Goal: Information Seeking & Learning: Learn about a topic

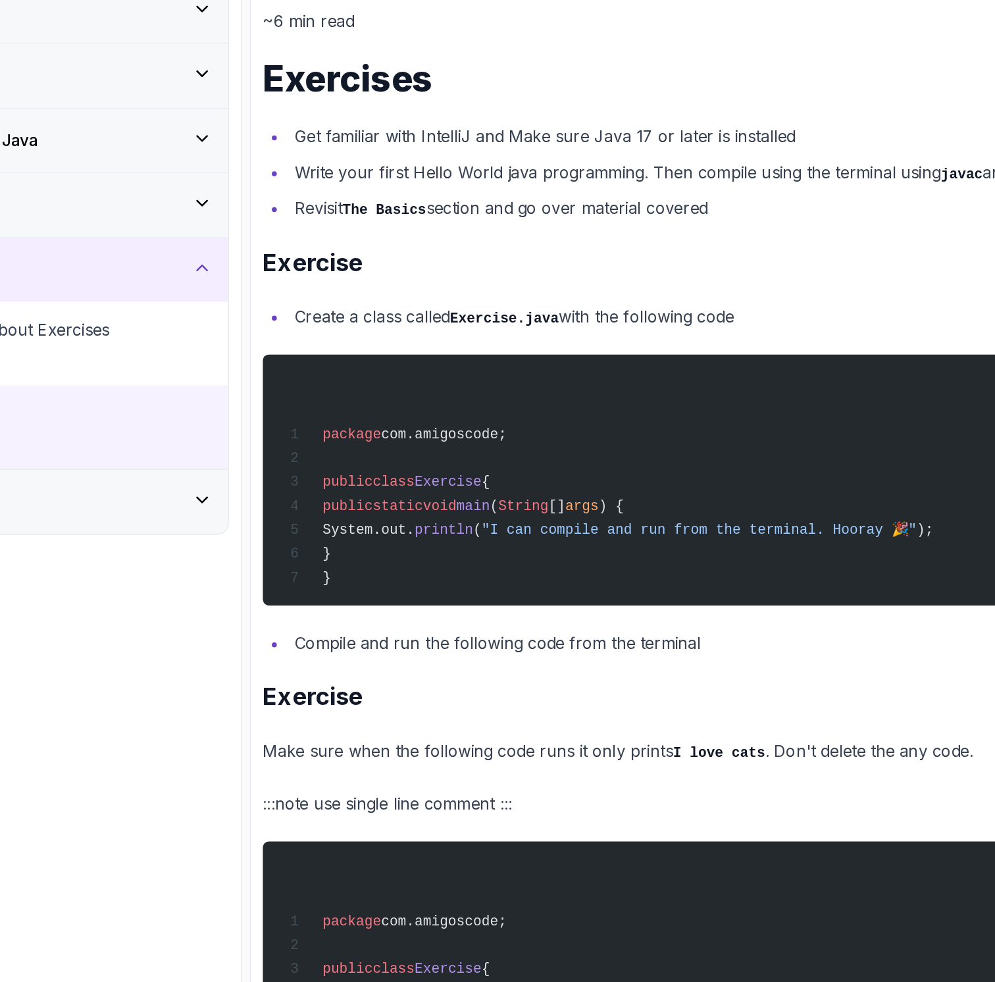
scroll to position [3675, 0]
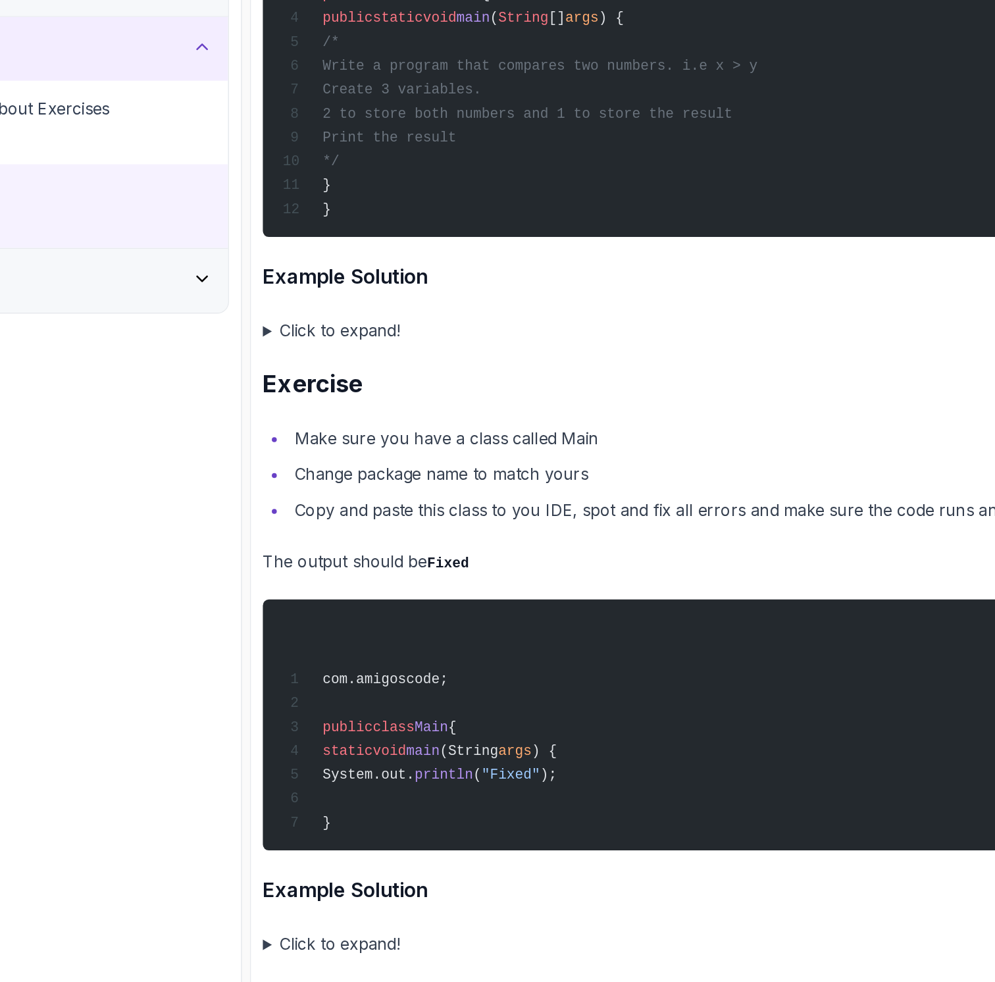
click at [391, 532] on summary "Click to expand!" at bounding box center [648, 536] width 666 height 18
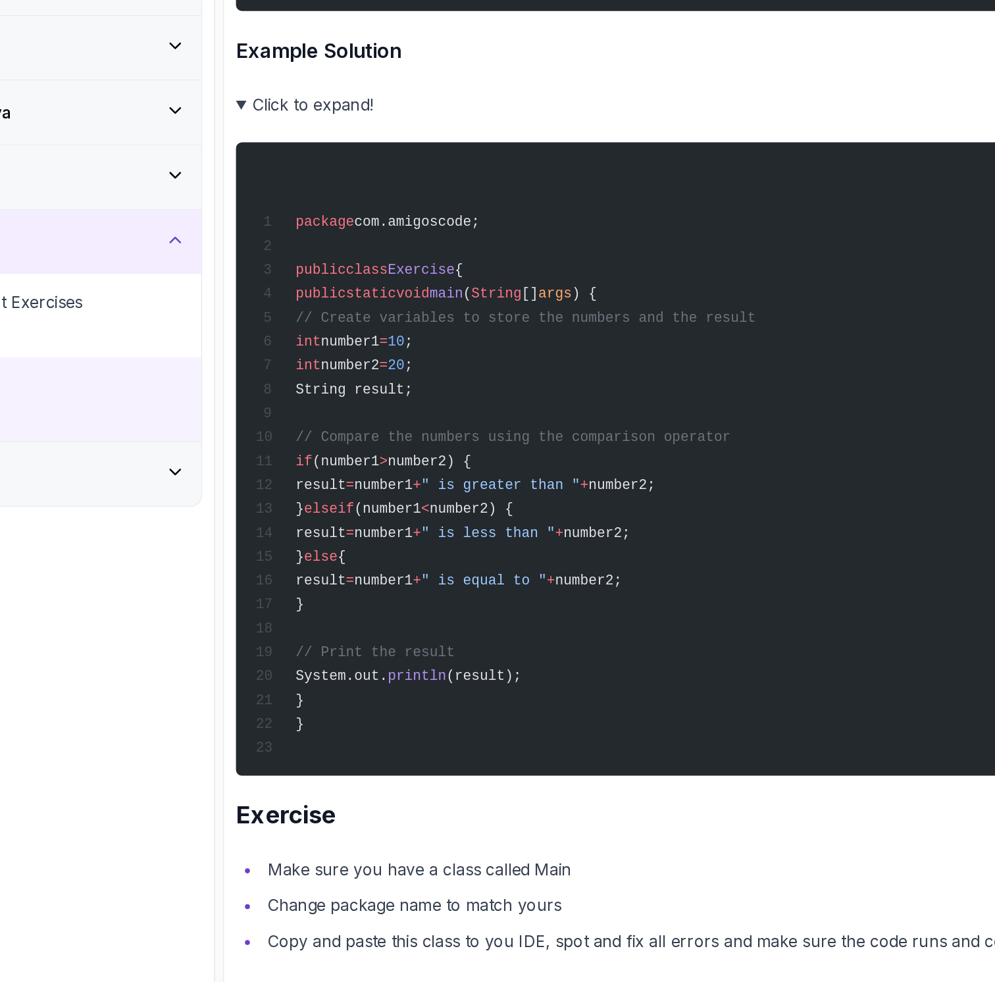
scroll to position [3954, 0]
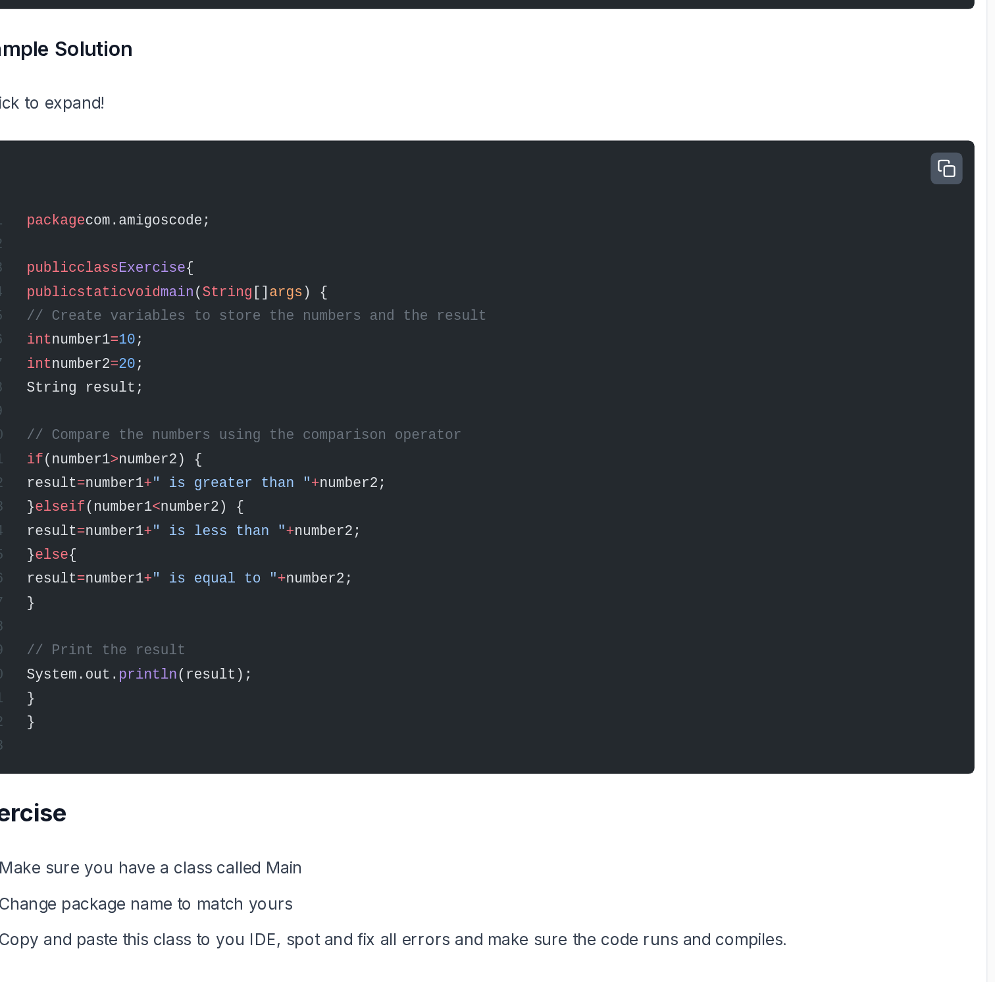
click at [963, 297] on icon "button" at bounding box center [963, 301] width 12 height 12
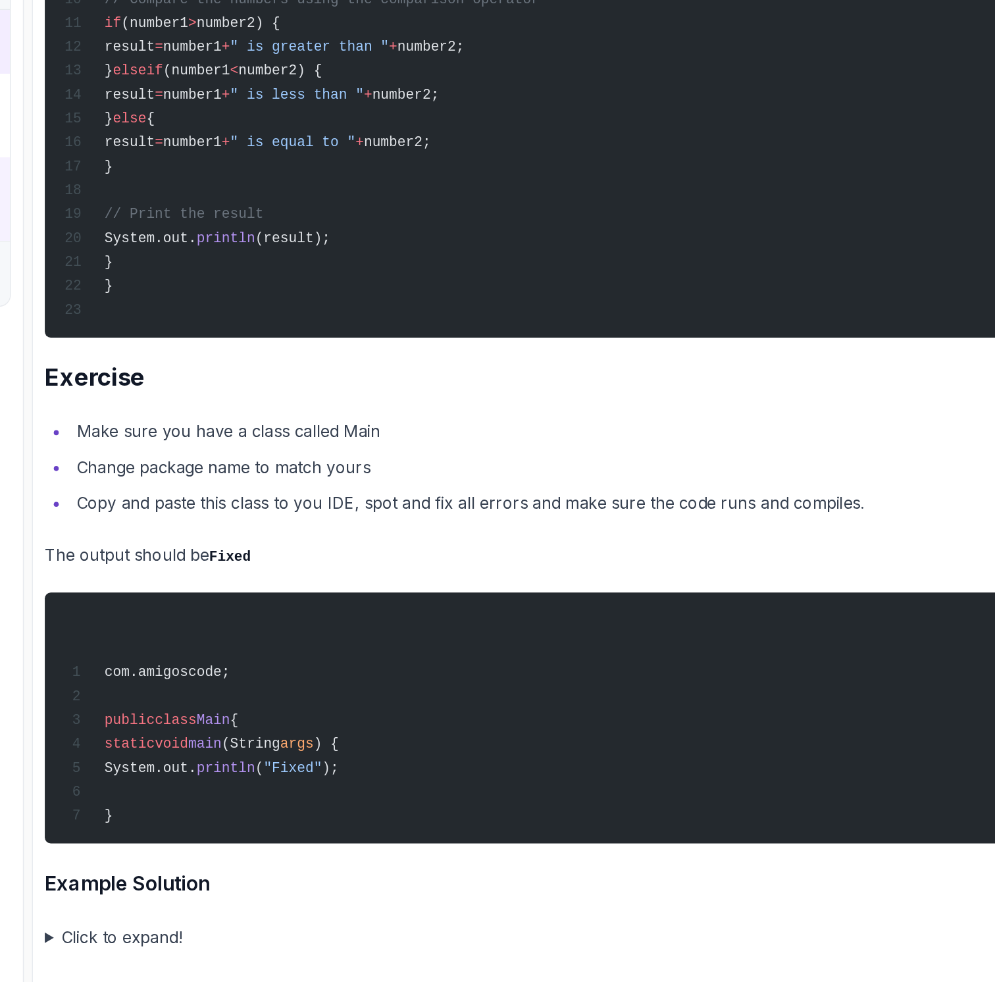
scroll to position [0, 0]
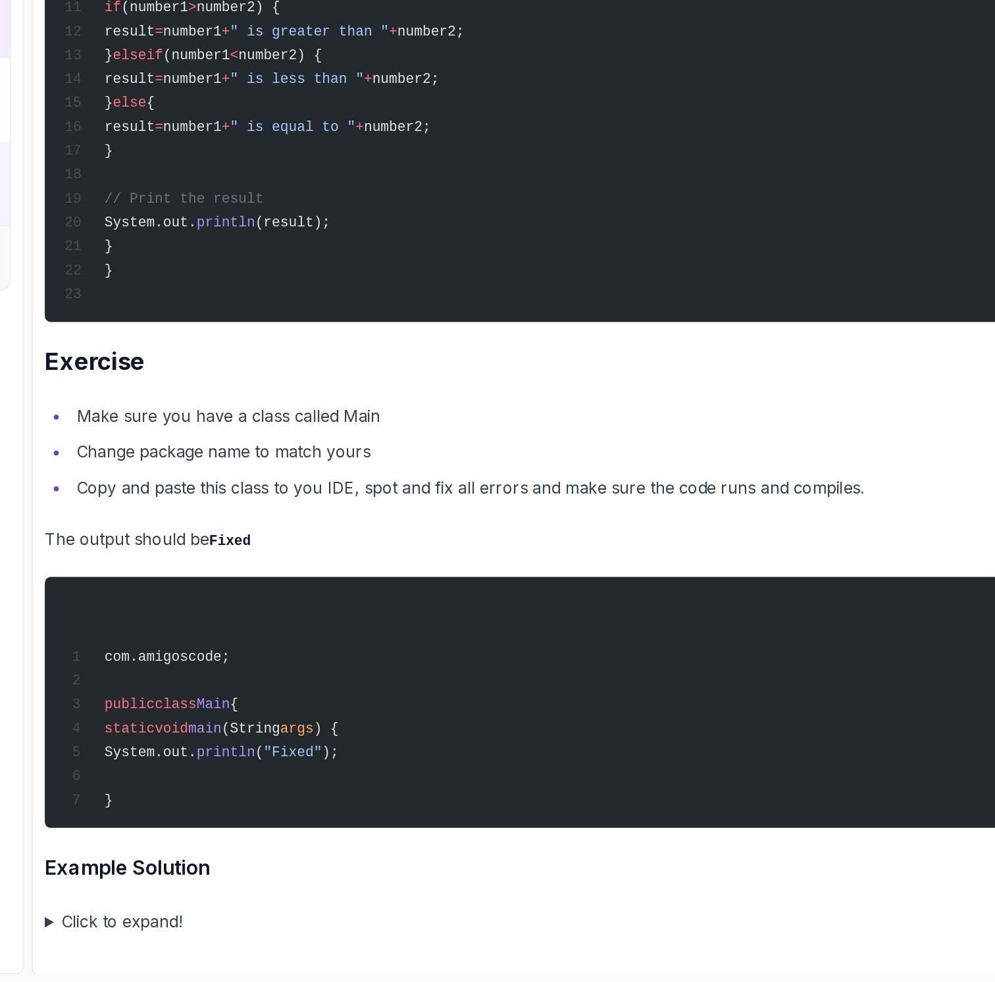
click at [385, 941] on summary "Click to expand!" at bounding box center [648, 942] width 666 height 18
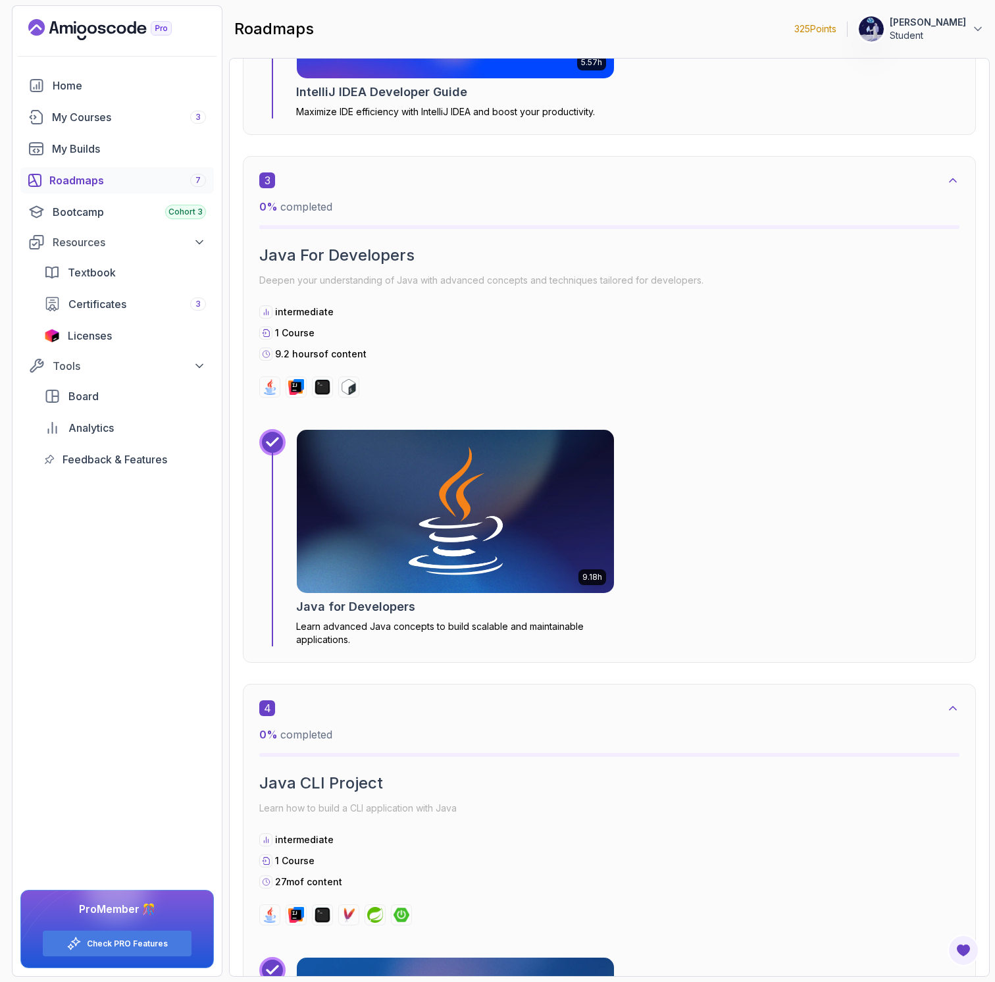
scroll to position [1298, 0]
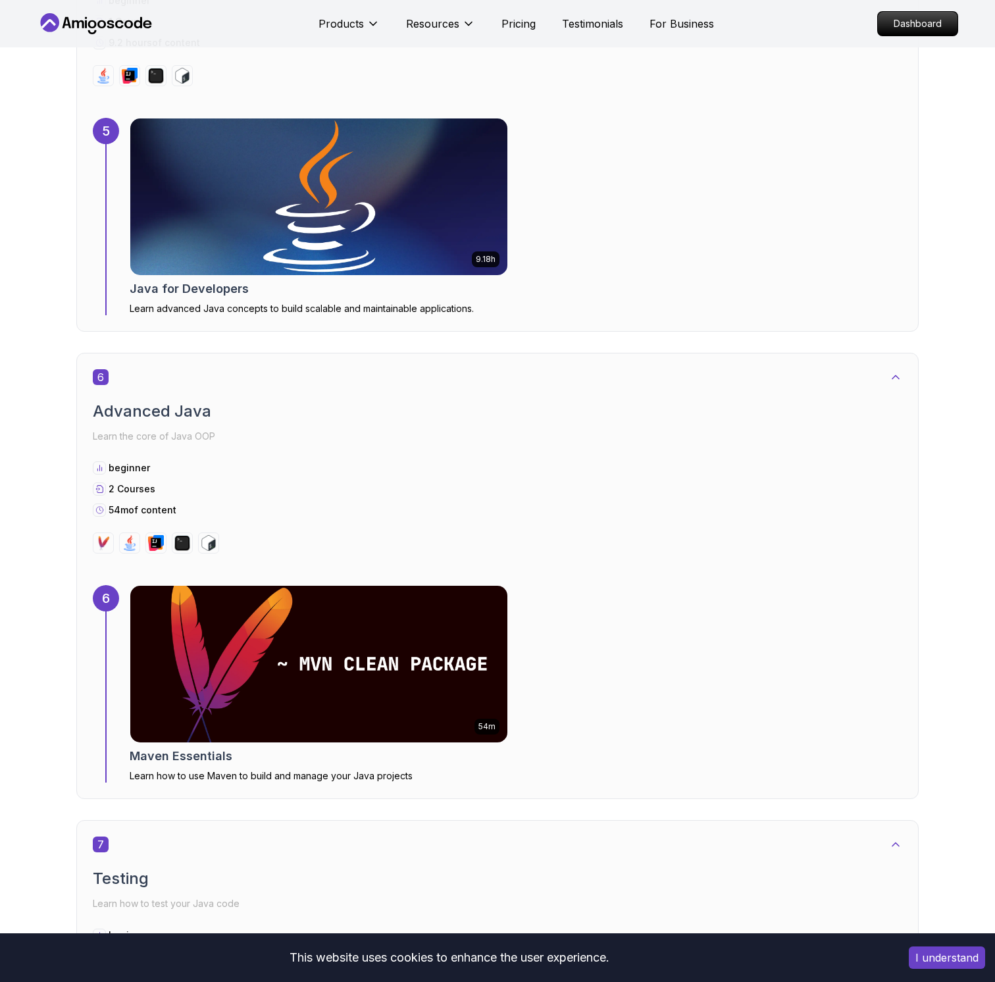
scroll to position [2957, 0]
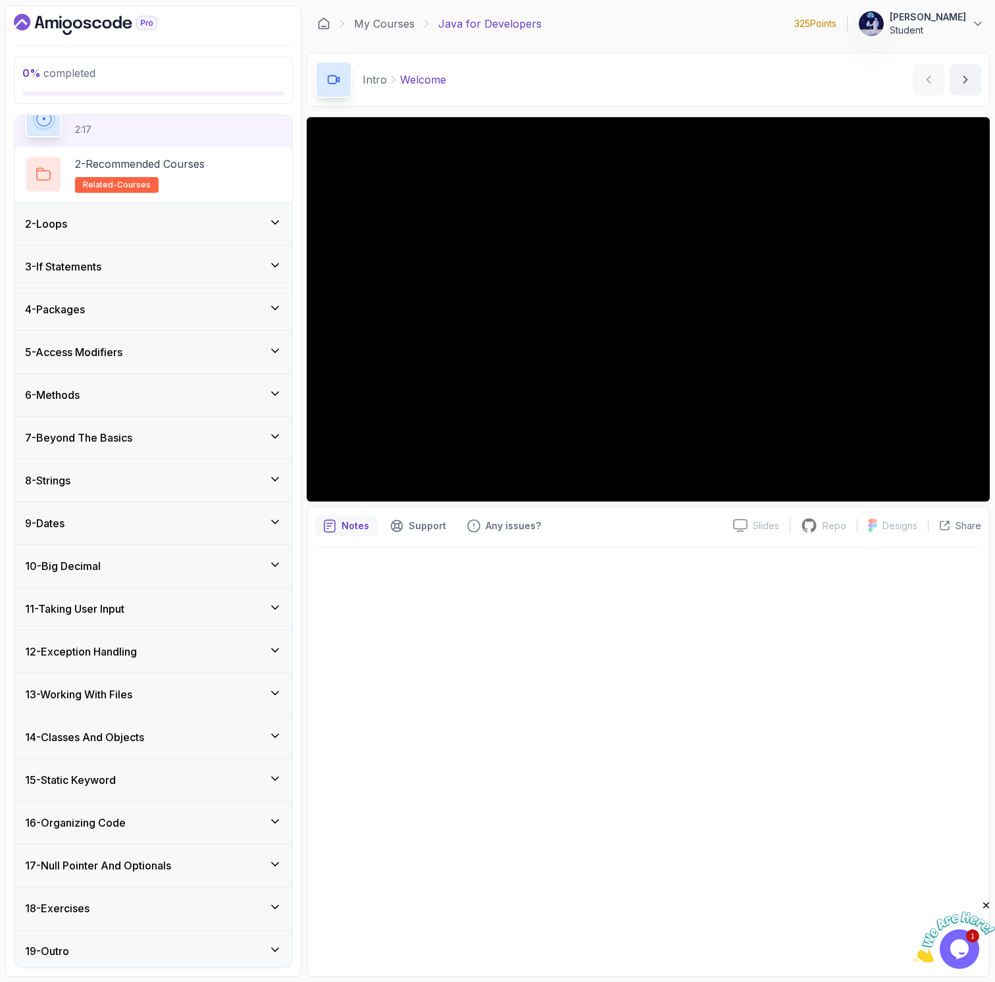
scroll to position [70, 0]
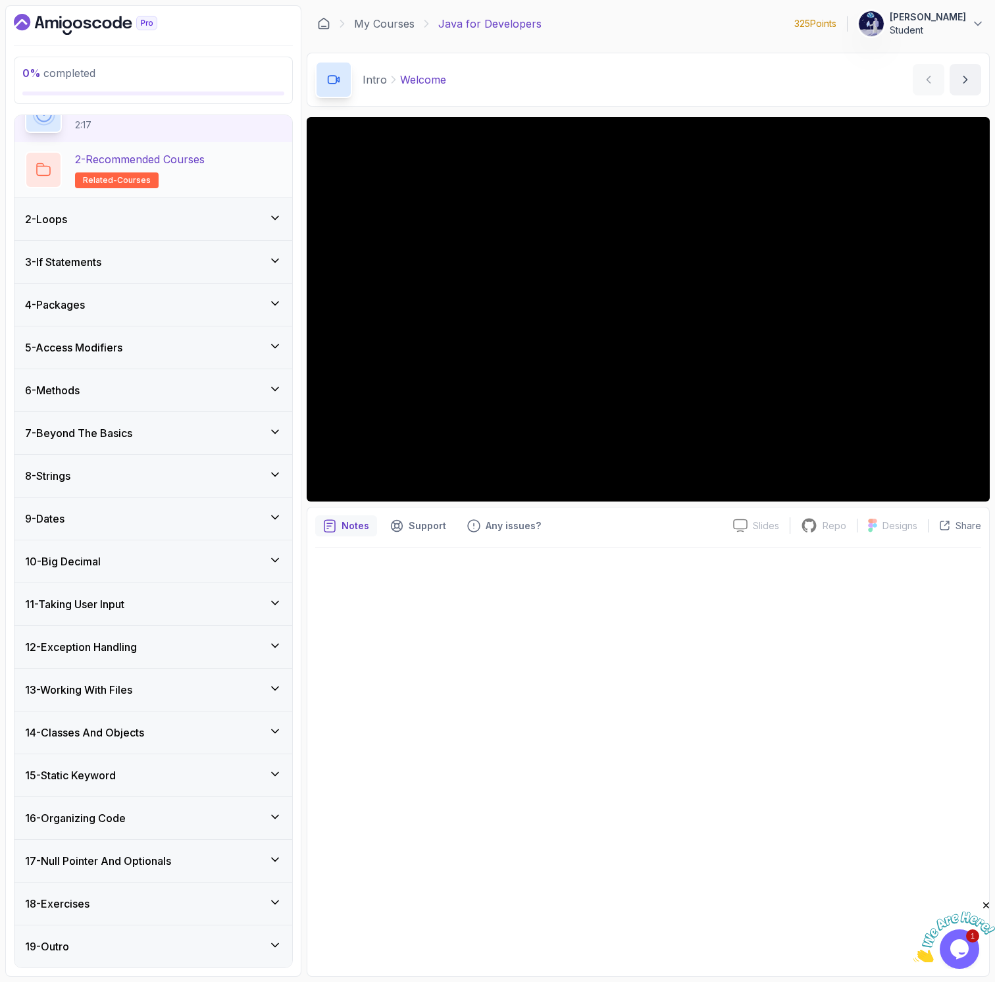
click at [182, 169] on h2 "2 - Recommended Courses related-courses" at bounding box center [140, 169] width 130 height 37
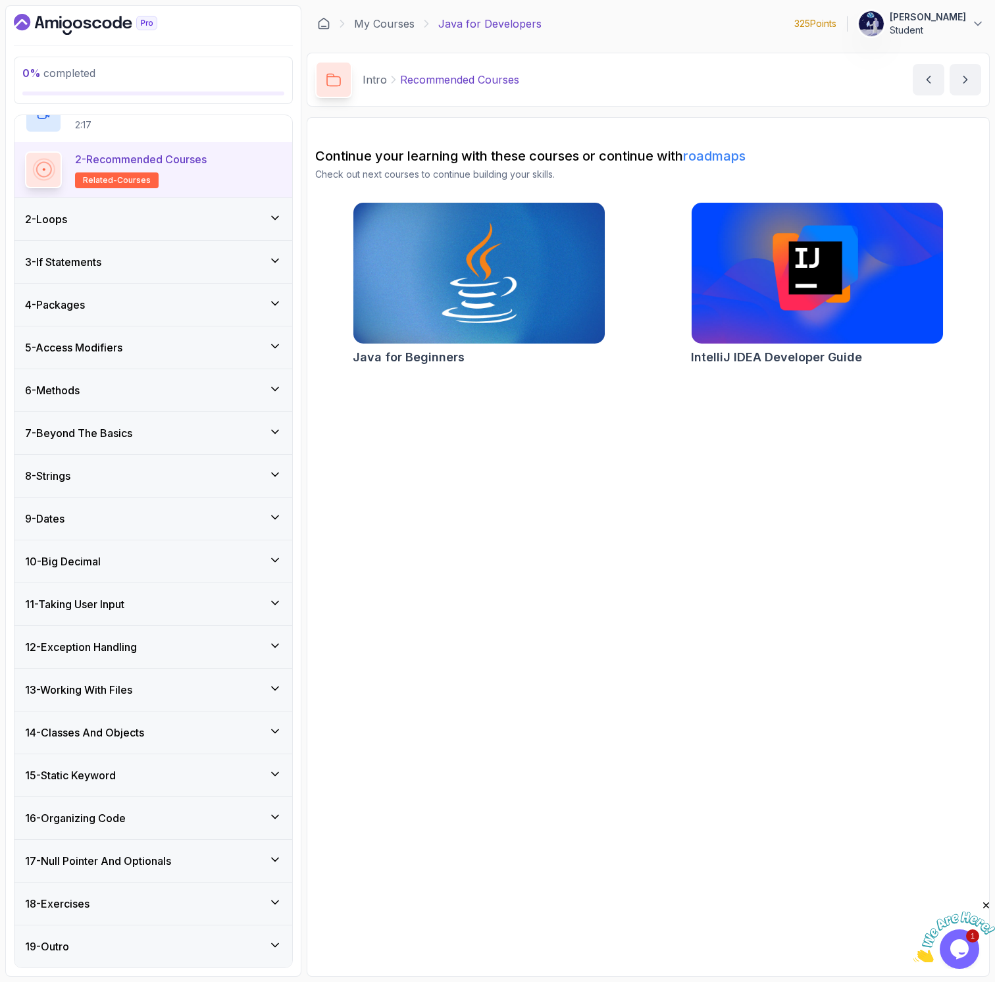
click at [176, 229] on div "2 - Loops" at bounding box center [153, 219] width 278 height 42
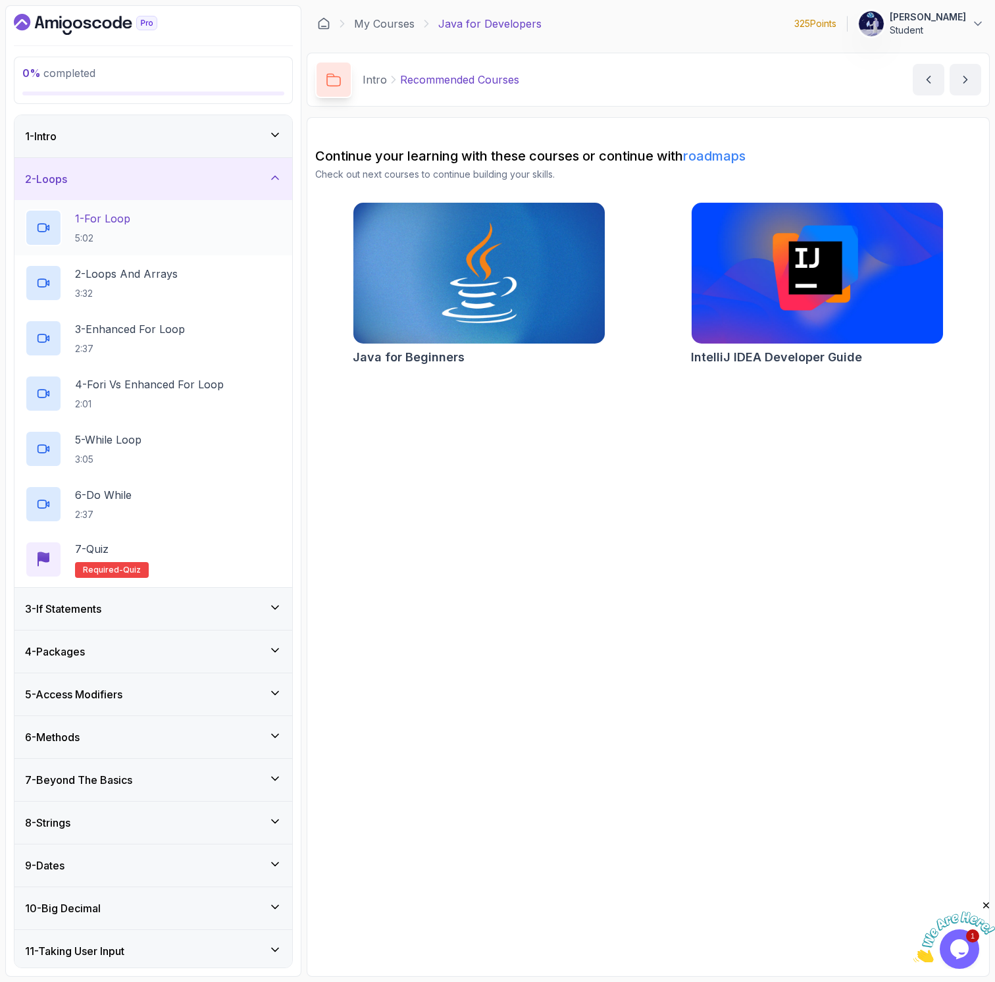
click at [180, 222] on div "1 - For Loop 5:02" at bounding box center [153, 227] width 257 height 37
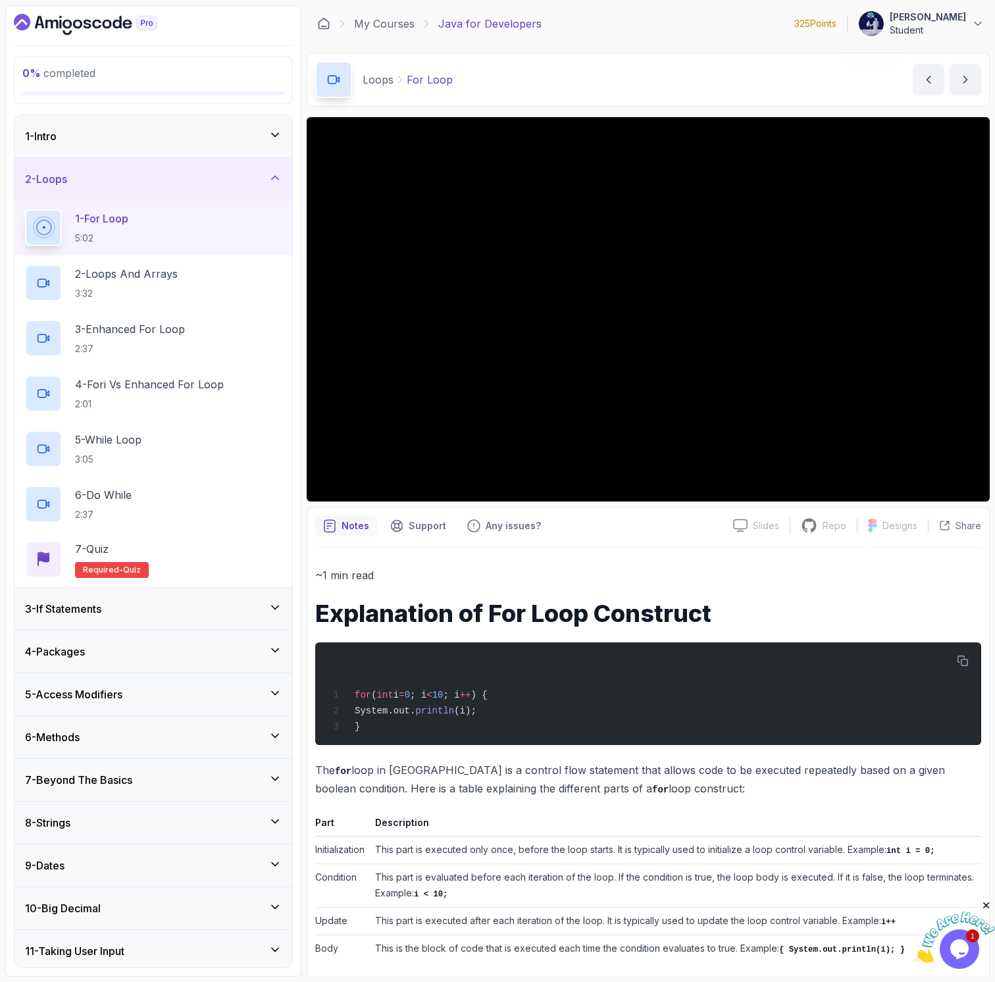
scroll to position [347, 0]
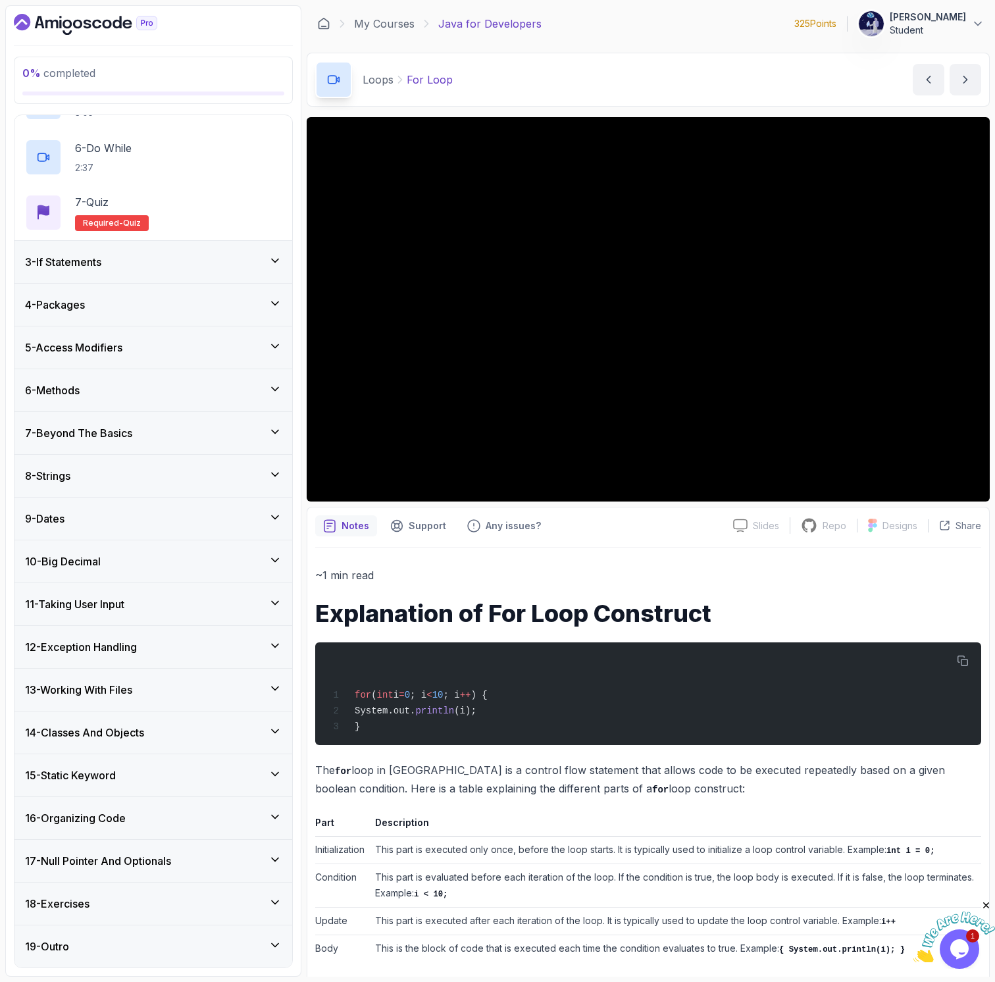
click at [159, 667] on div "12 - Exception Handling" at bounding box center [153, 647] width 278 height 42
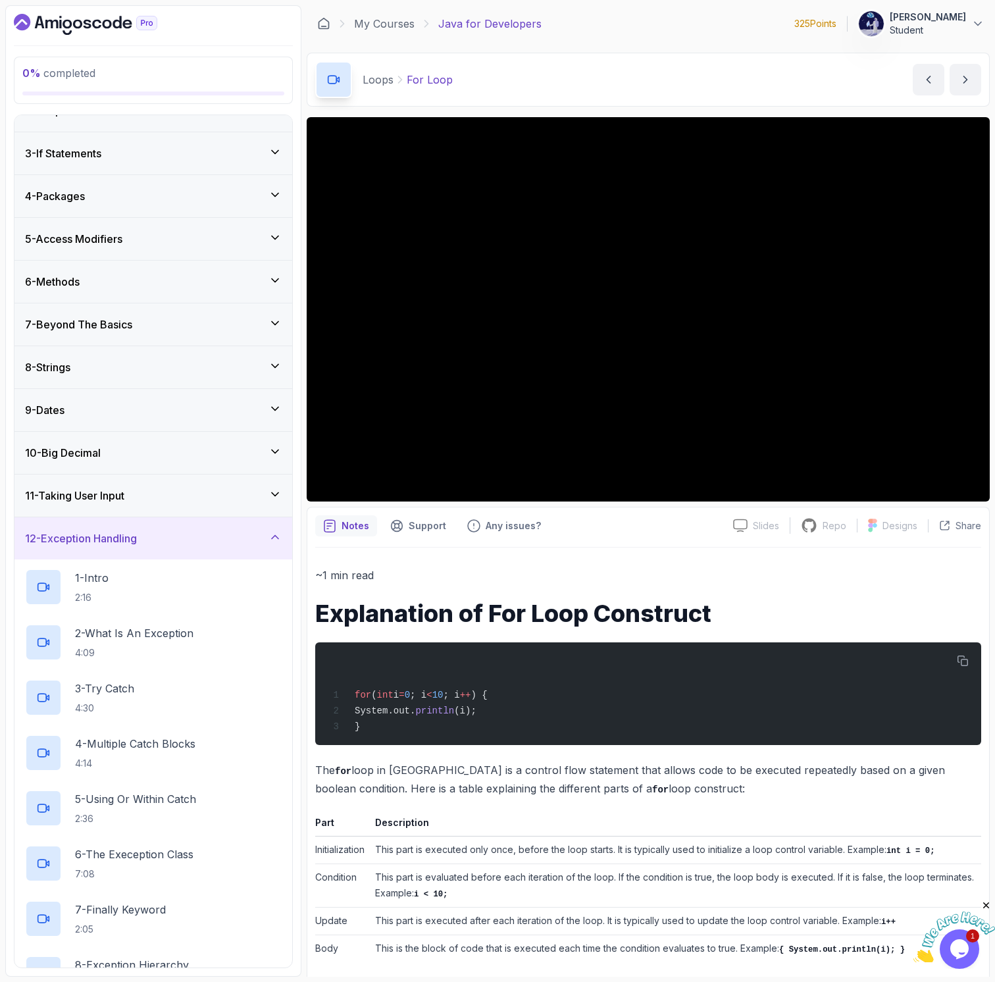
scroll to position [0, 0]
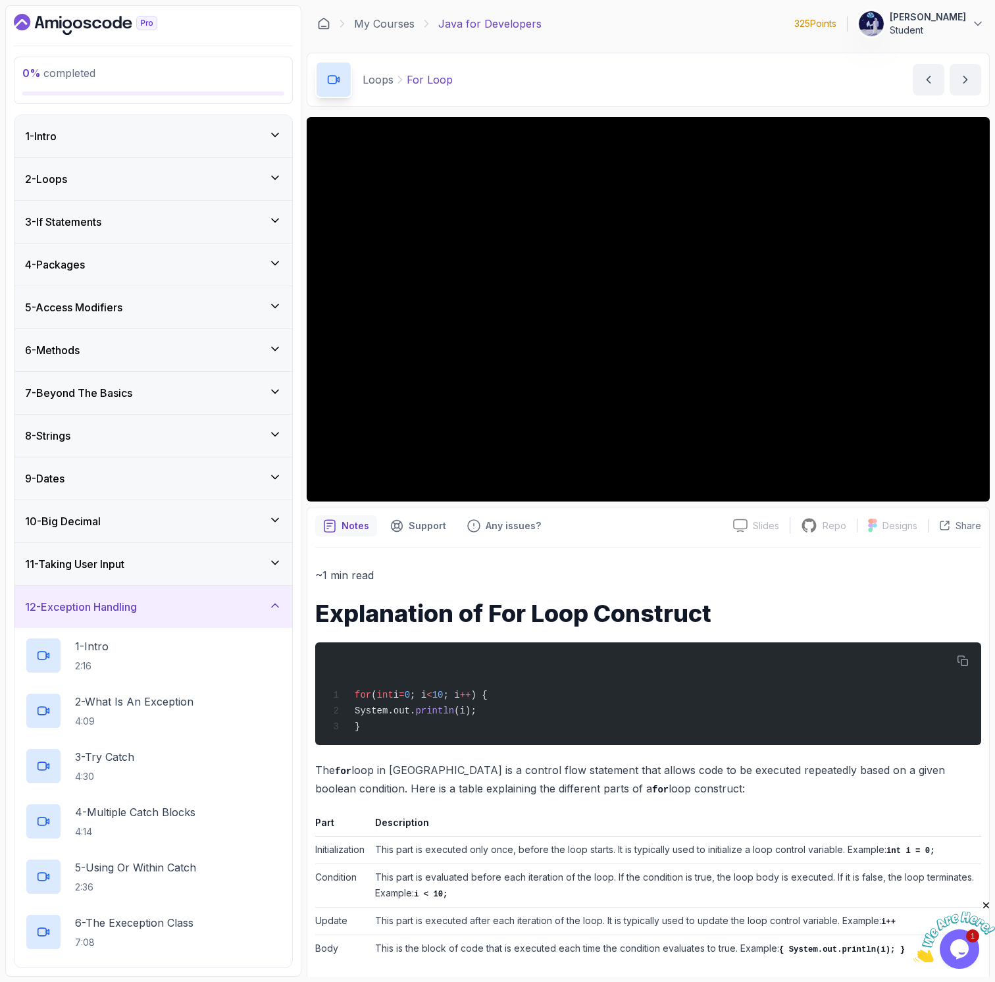
click at [145, 181] on div "2 - Loops" at bounding box center [153, 179] width 257 height 16
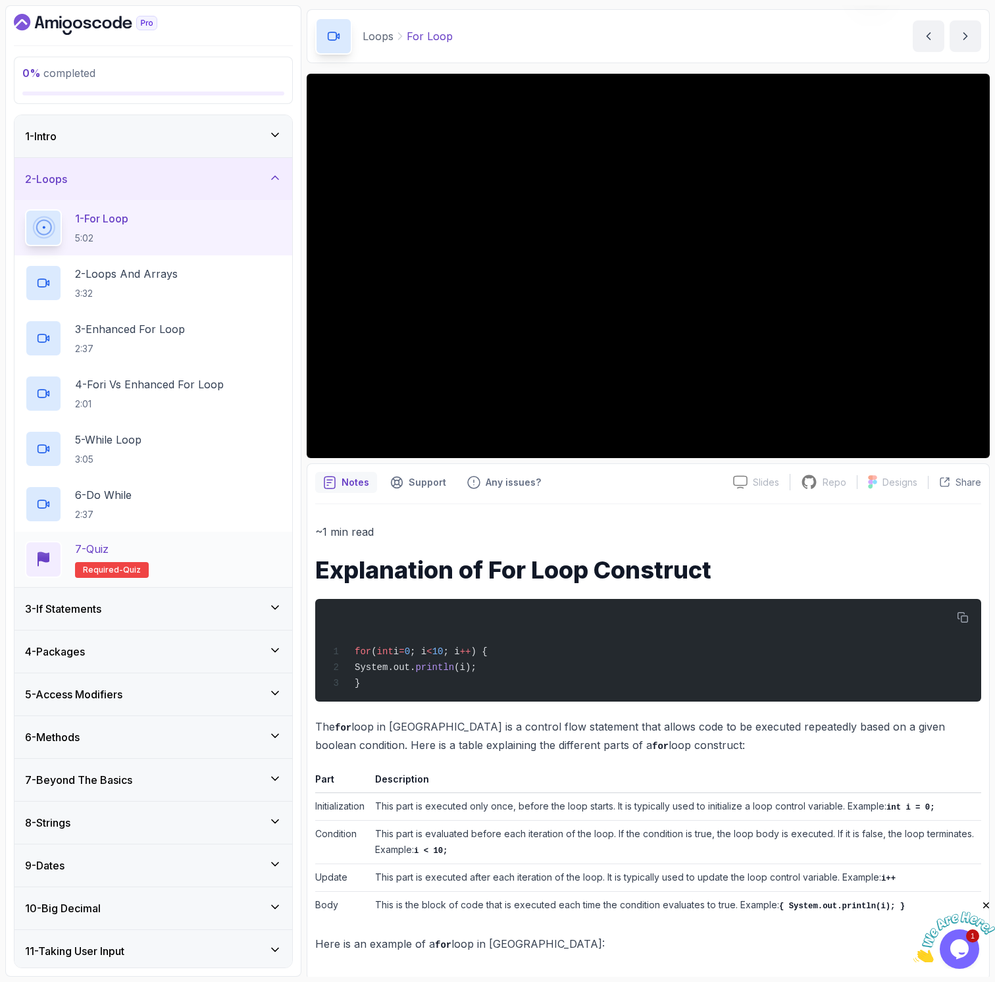
scroll to position [347, 0]
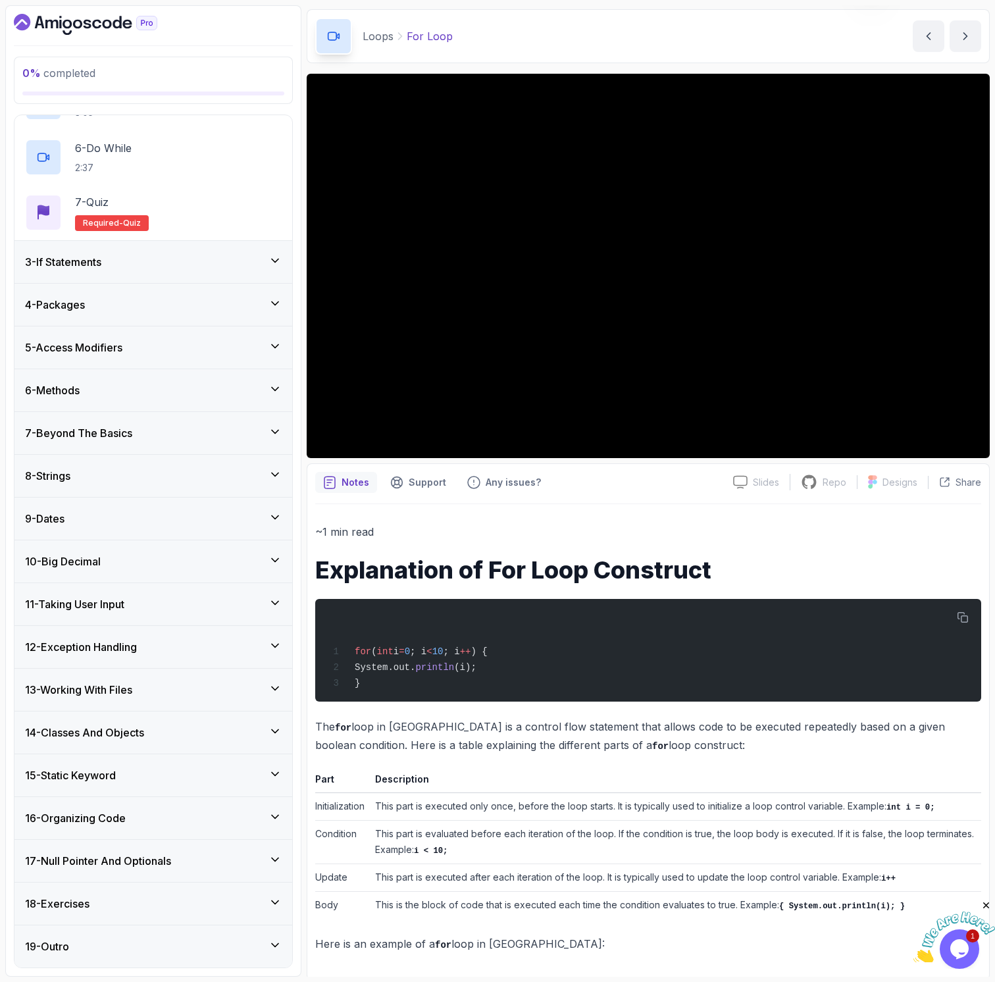
click at [114, 886] on div "18 - Exercises" at bounding box center [153, 903] width 278 height 42
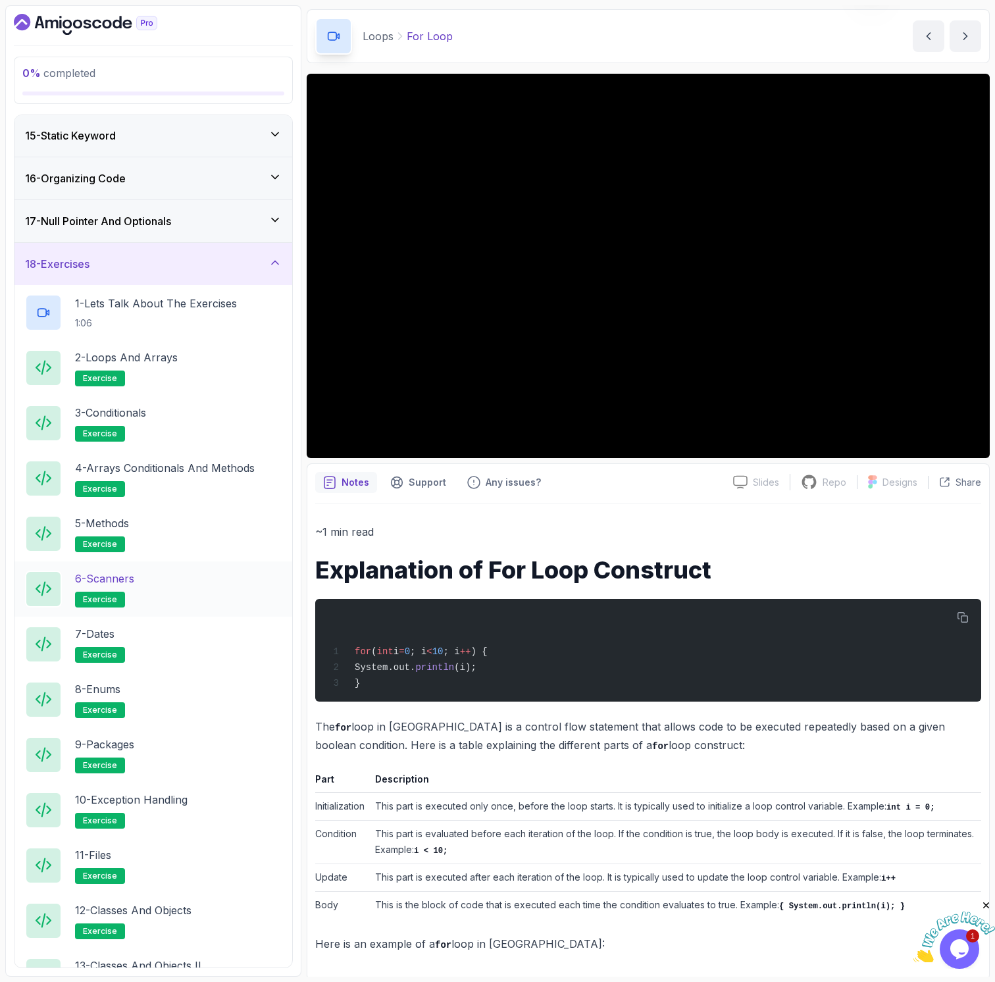
scroll to position [590, 0]
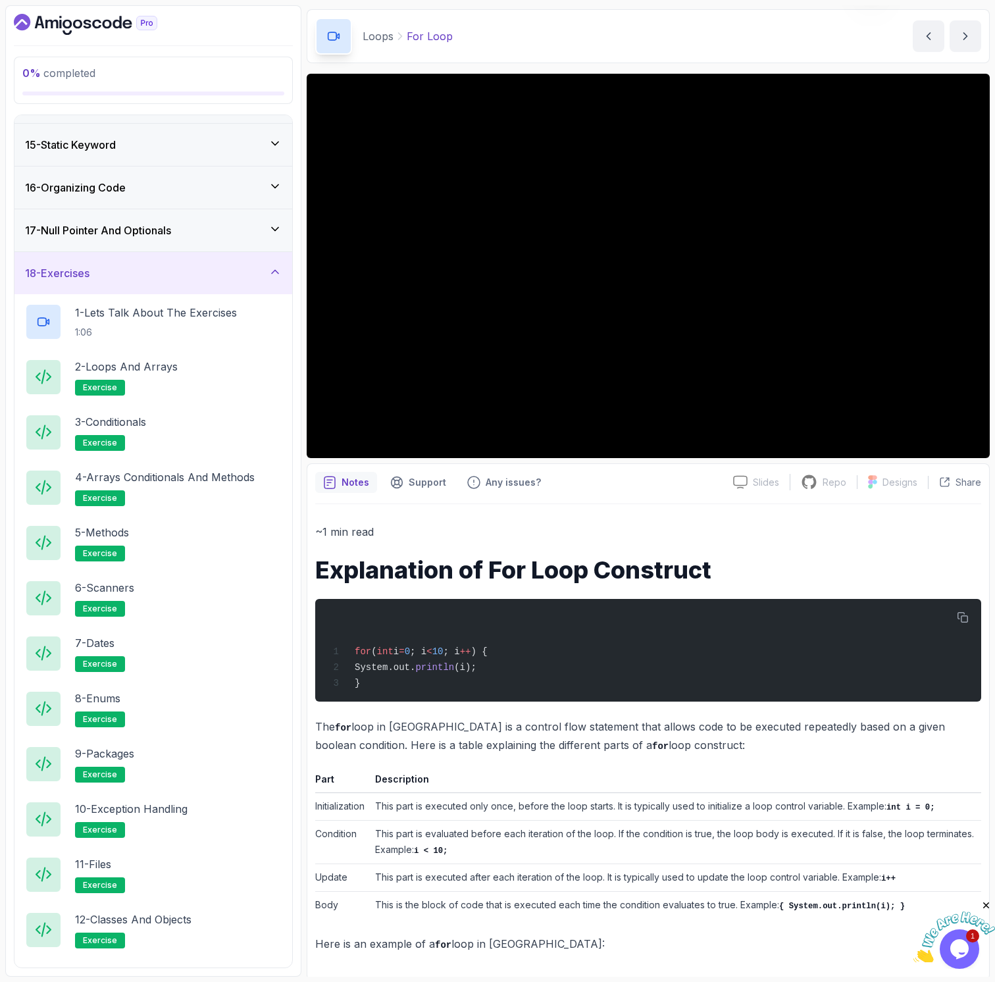
click at [122, 234] on h3 "17 - Null Pointer And Optionals" at bounding box center [98, 230] width 146 height 16
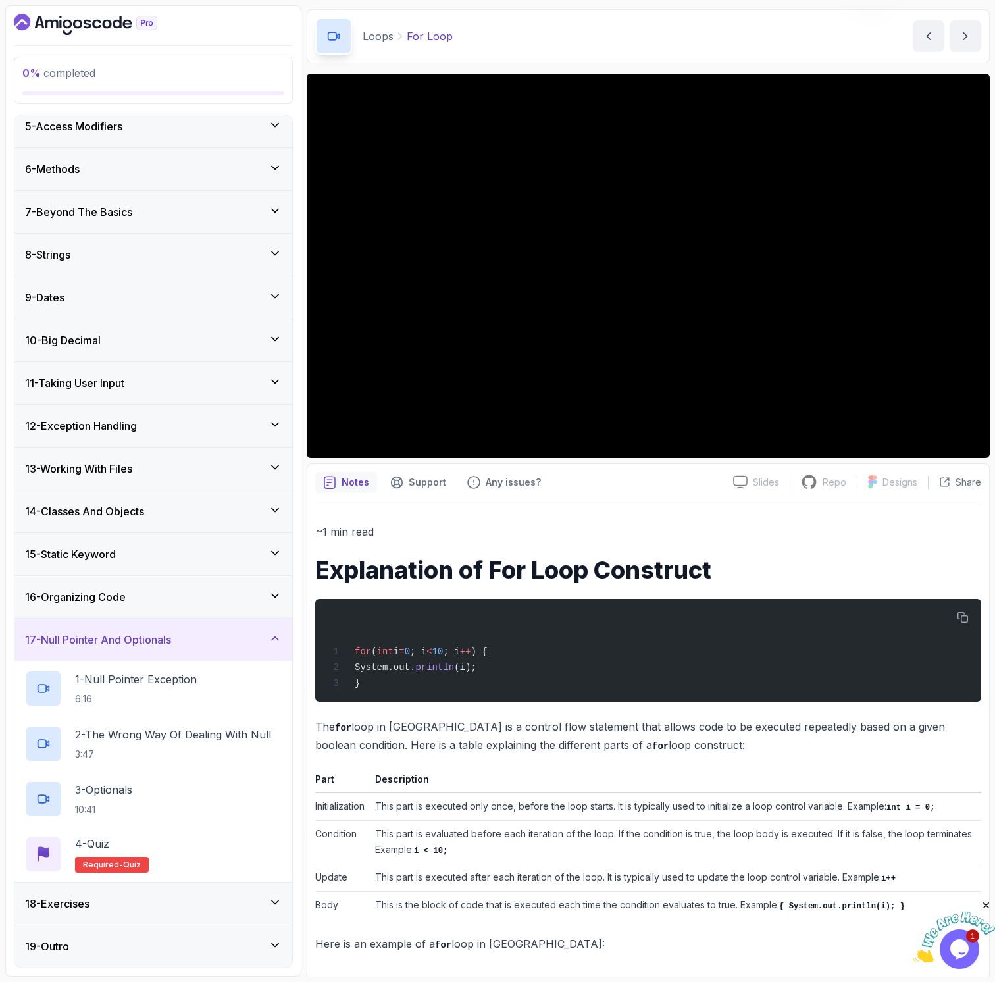
scroll to position [0, 0]
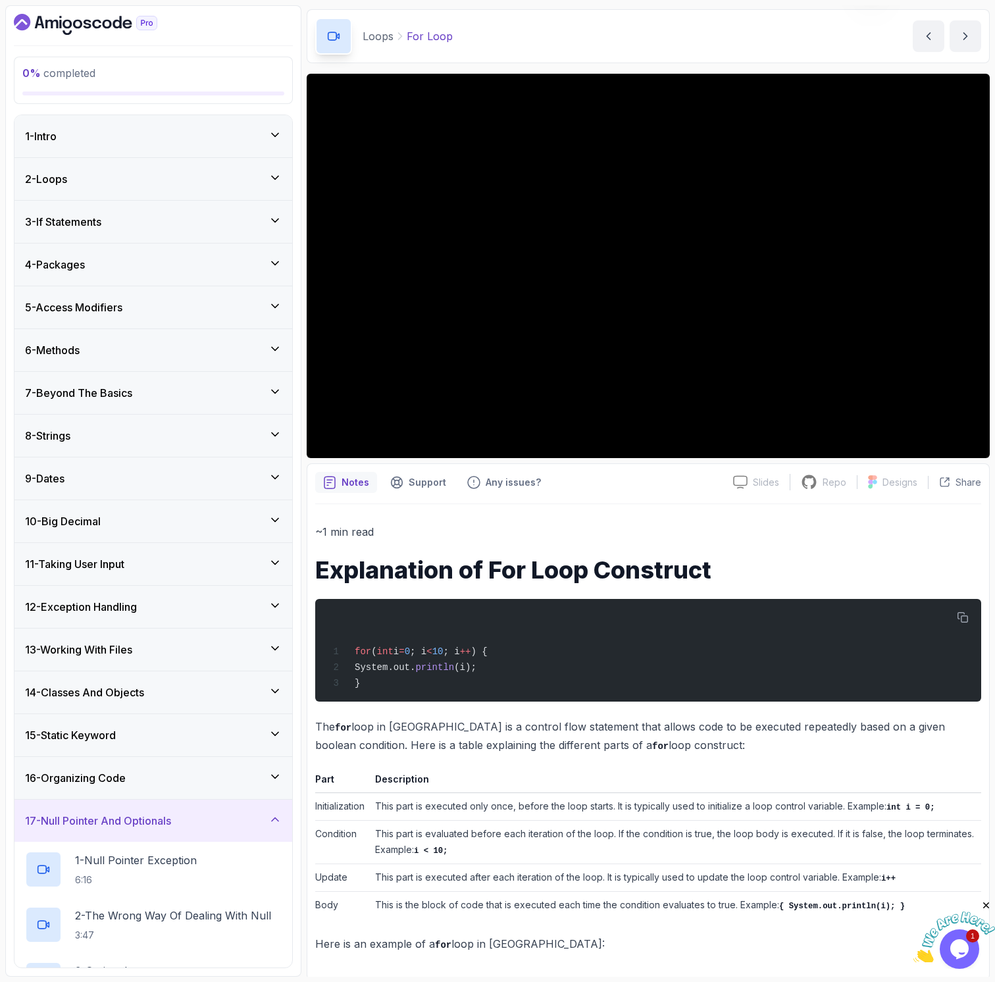
click at [117, 165] on div "2 - Loops" at bounding box center [153, 179] width 278 height 42
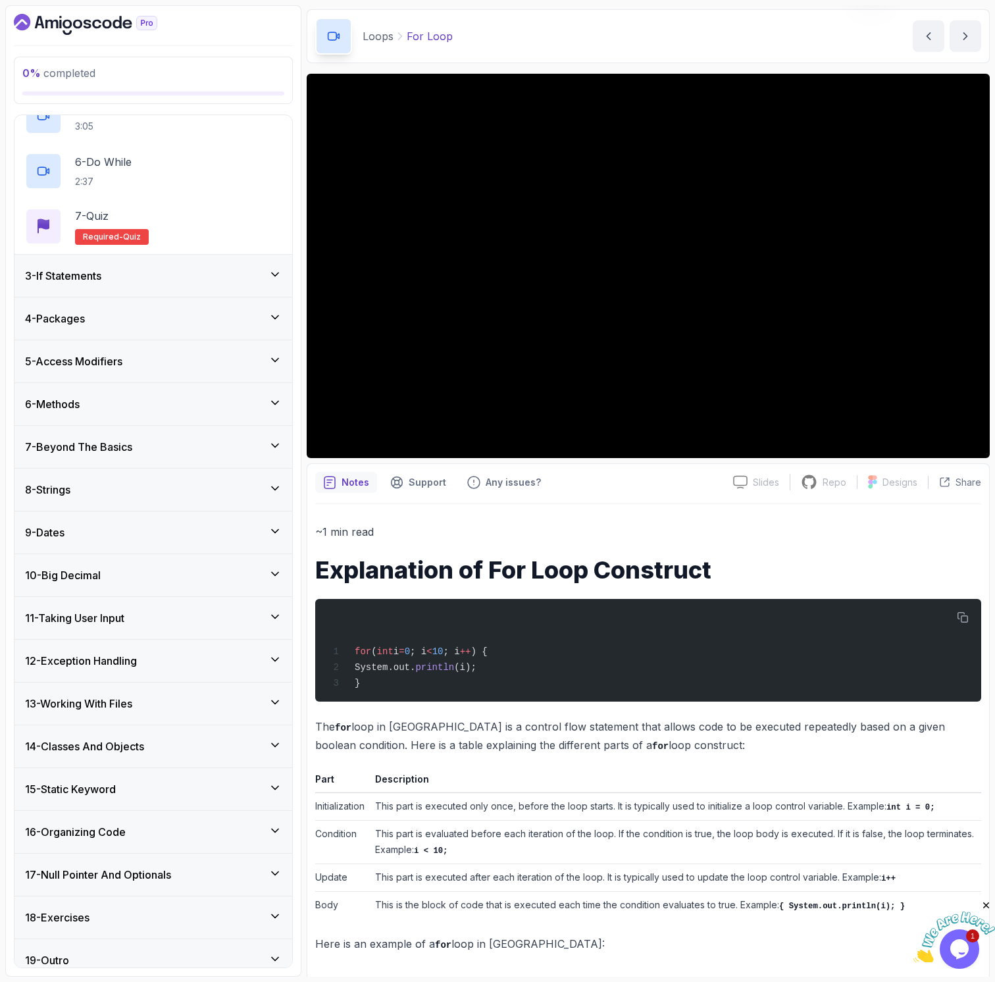
scroll to position [347, 0]
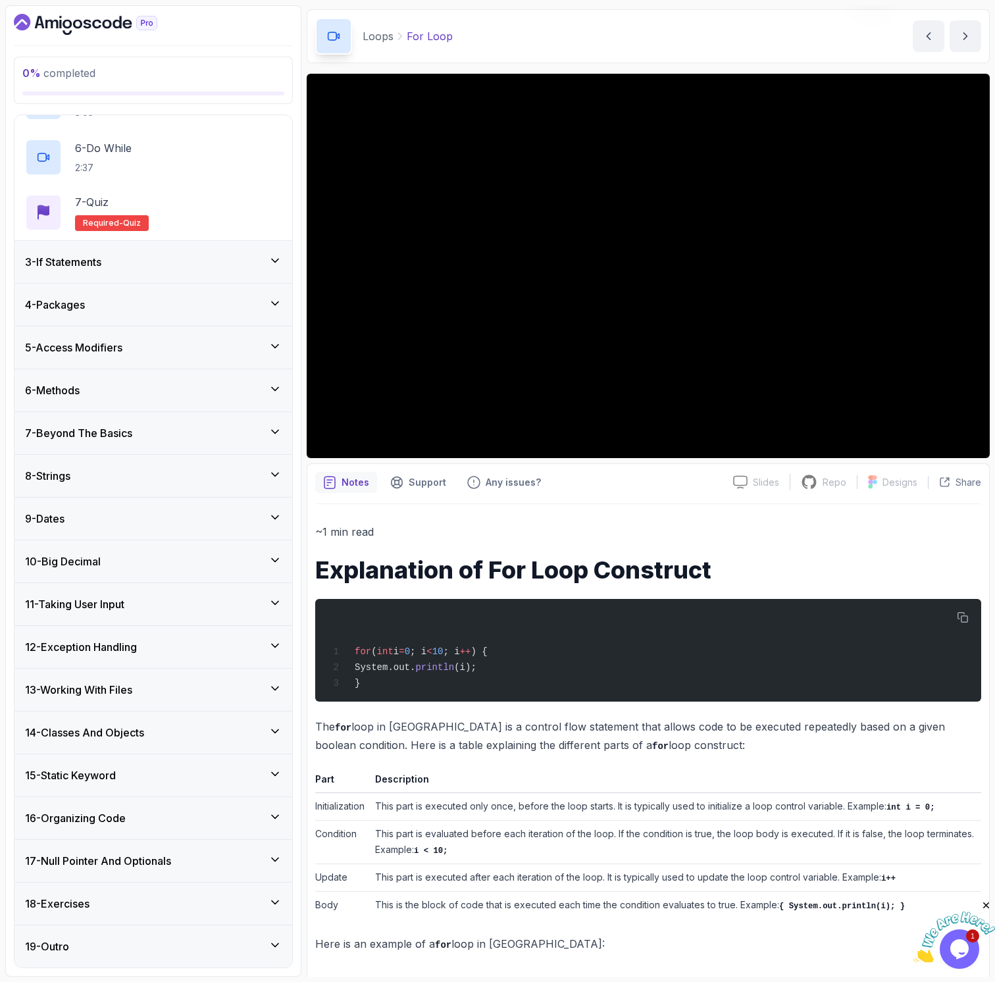
click at [113, 601] on h3 "11 - Taking User Input" at bounding box center [74, 604] width 99 height 16
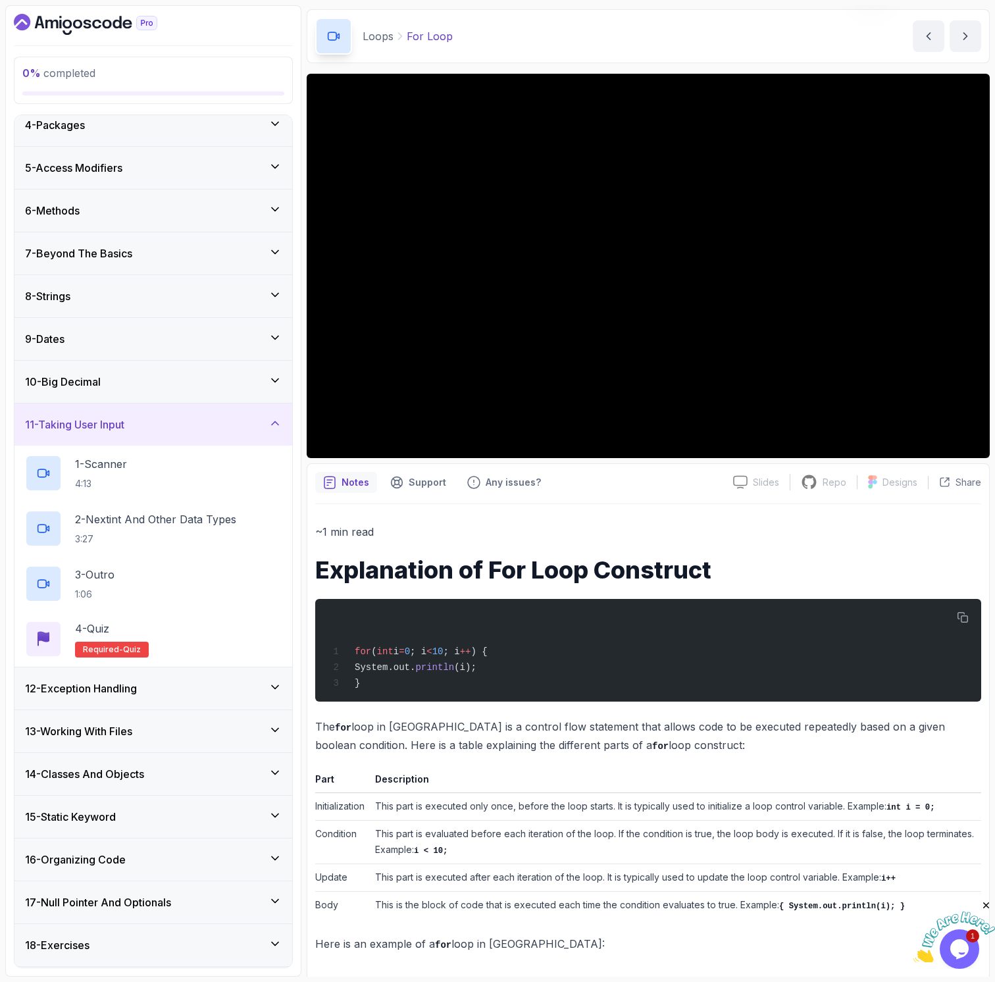
scroll to position [181, 0]
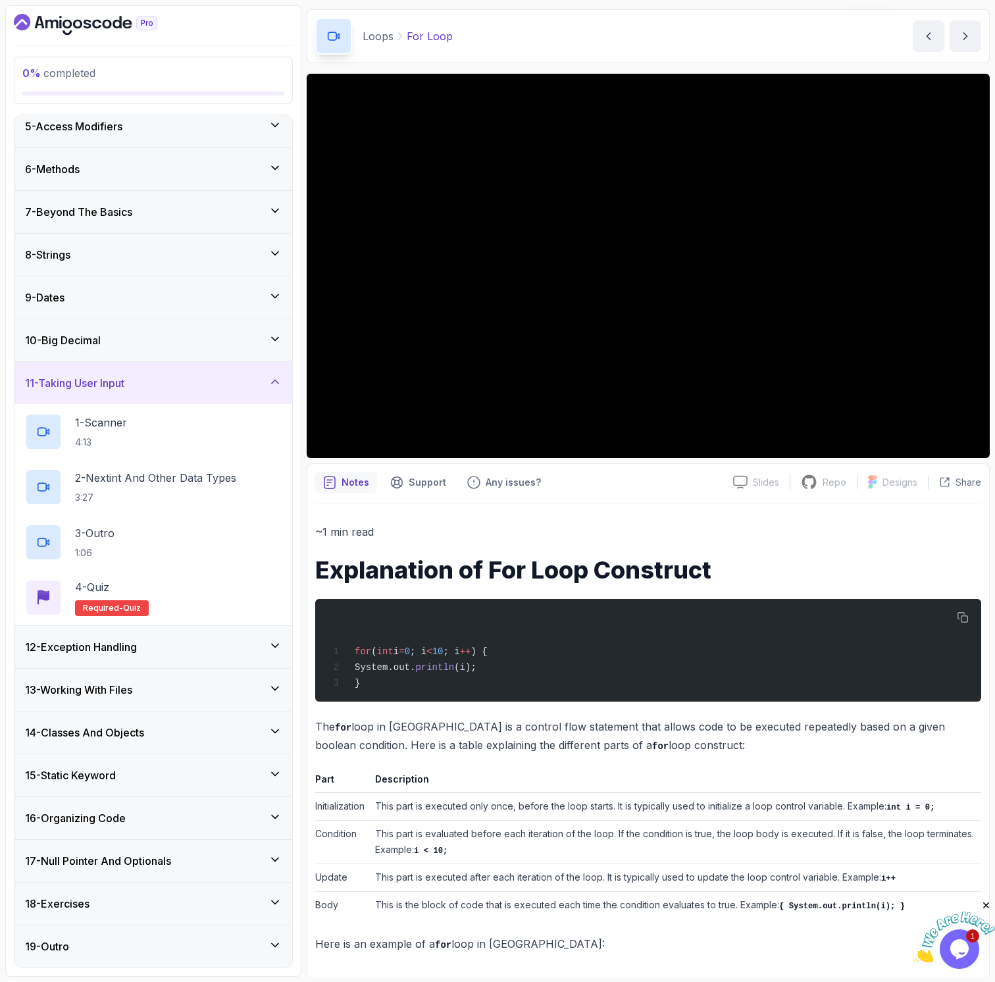
click at [122, 764] on div "15 - Static Keyword" at bounding box center [153, 775] width 278 height 42
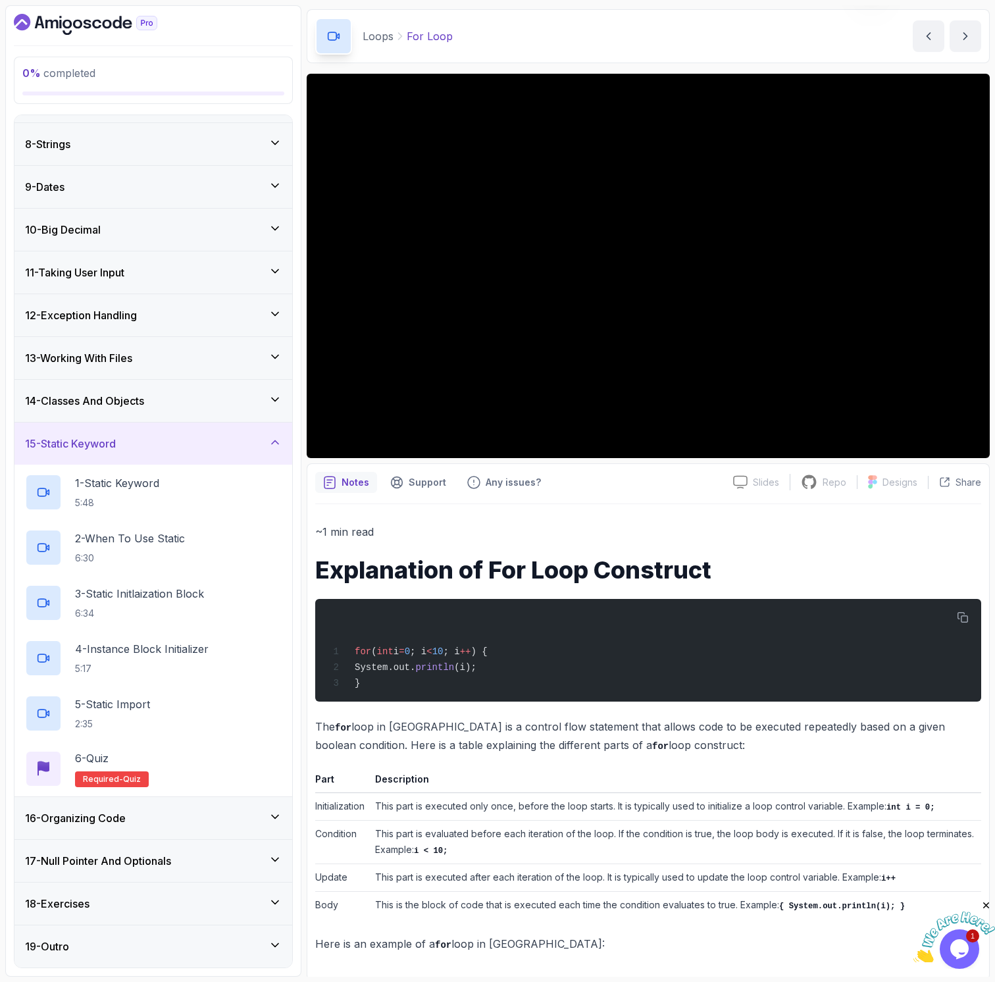
scroll to position [0, 0]
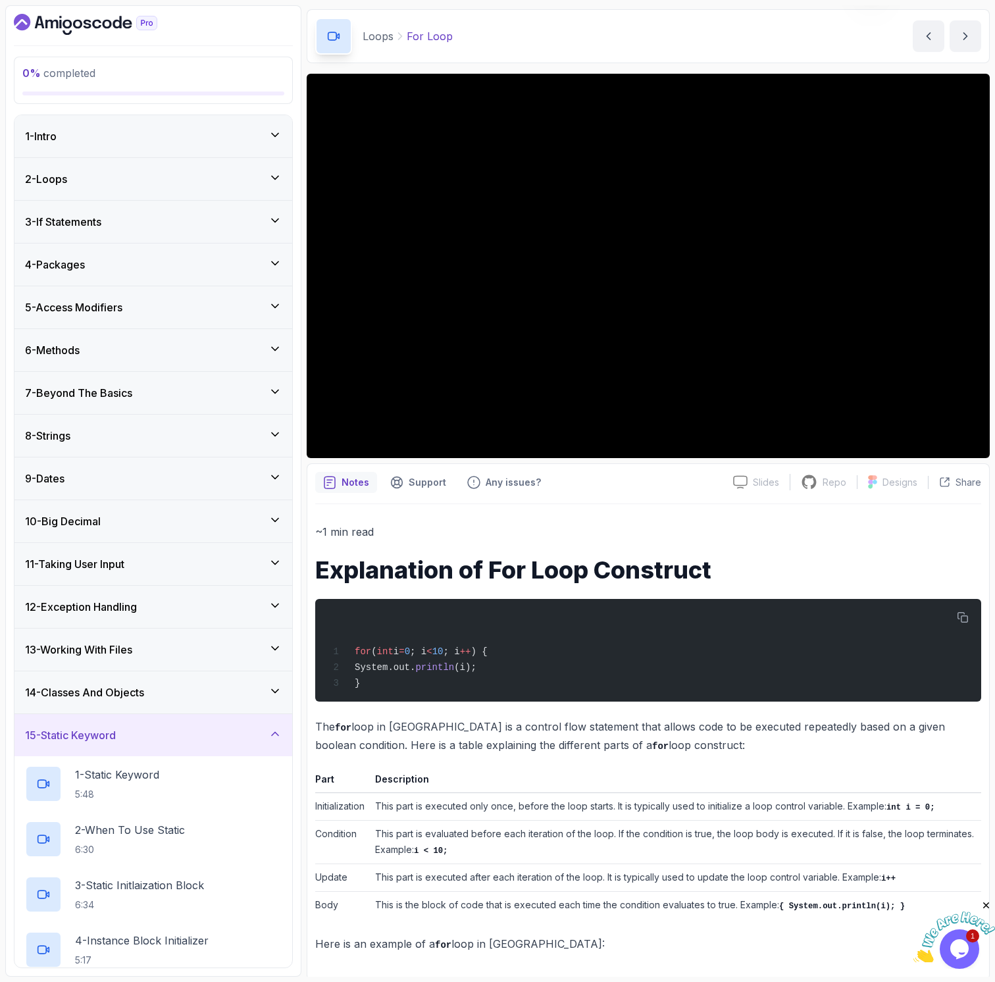
click at [124, 174] on div "2 - Loops" at bounding box center [153, 179] width 257 height 16
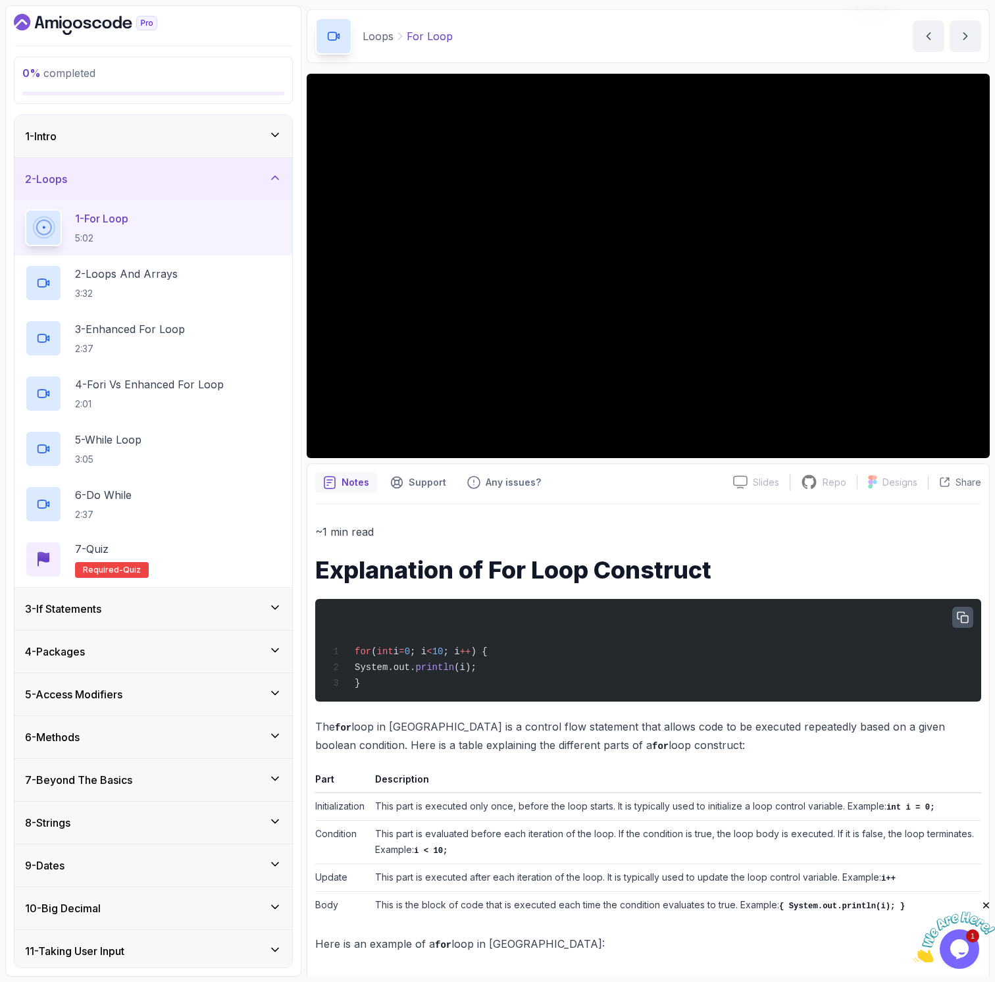
click at [959, 618] on icon "button" at bounding box center [963, 617] width 12 height 12
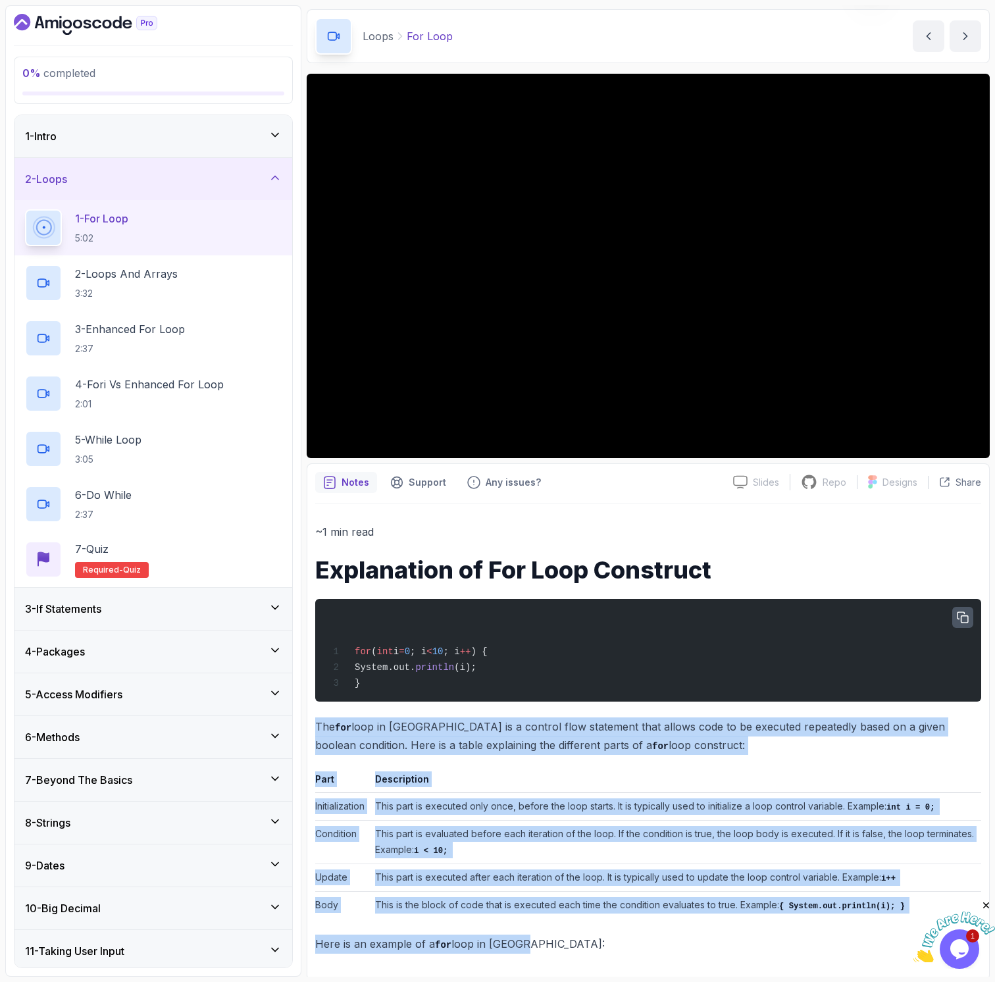
drag, startPoint x: 315, startPoint y: 731, endPoint x: 553, endPoint y: 937, distance: 314.9
click at [553, 937] on div "~1 min read Explanation of For Loop Construct for ( int i = 0 ; i < 10 ; i ++ )…" at bounding box center [648, 738] width 666 height 430
copy div "The for loop in Java is a control flow statement that allows code to be execute…"
click at [199, 279] on div "2 - Loops And Arrays 3:32" at bounding box center [153, 283] width 257 height 37
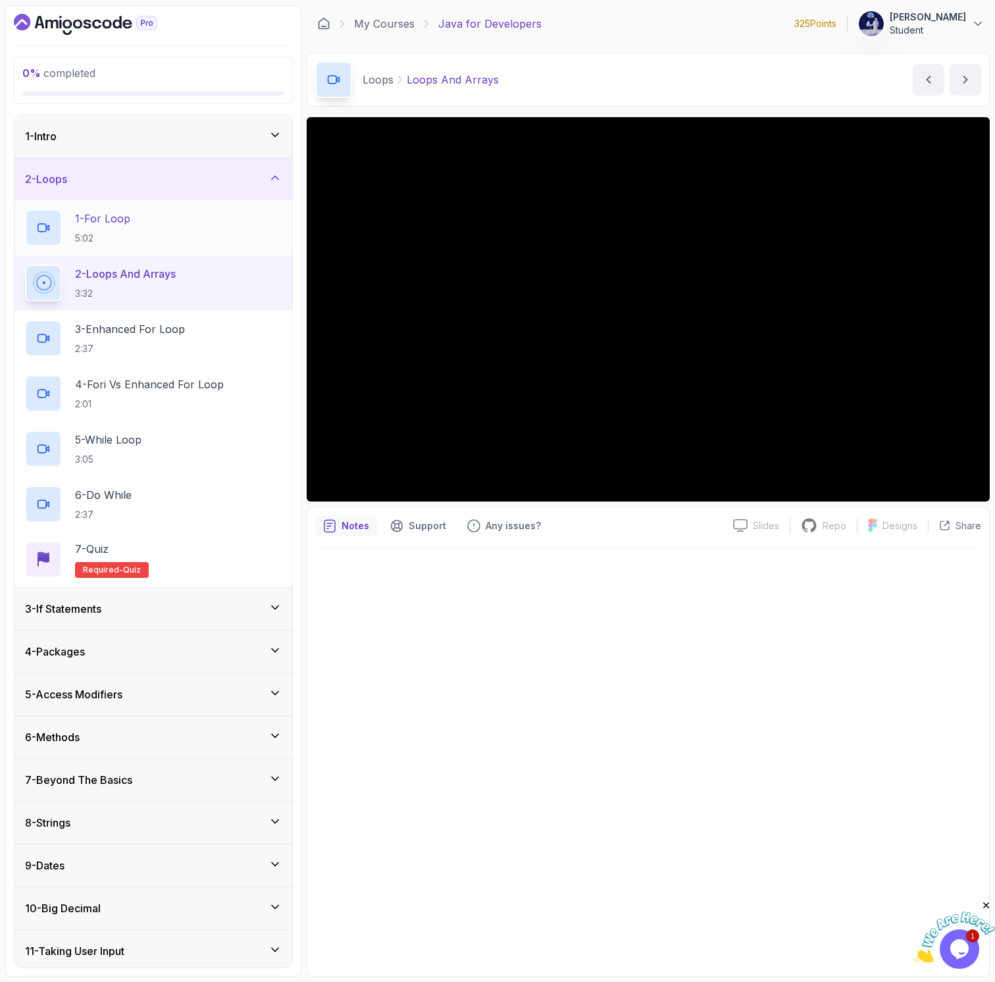
click at [188, 233] on div "1 - For Loop 5:02" at bounding box center [153, 227] width 257 height 37
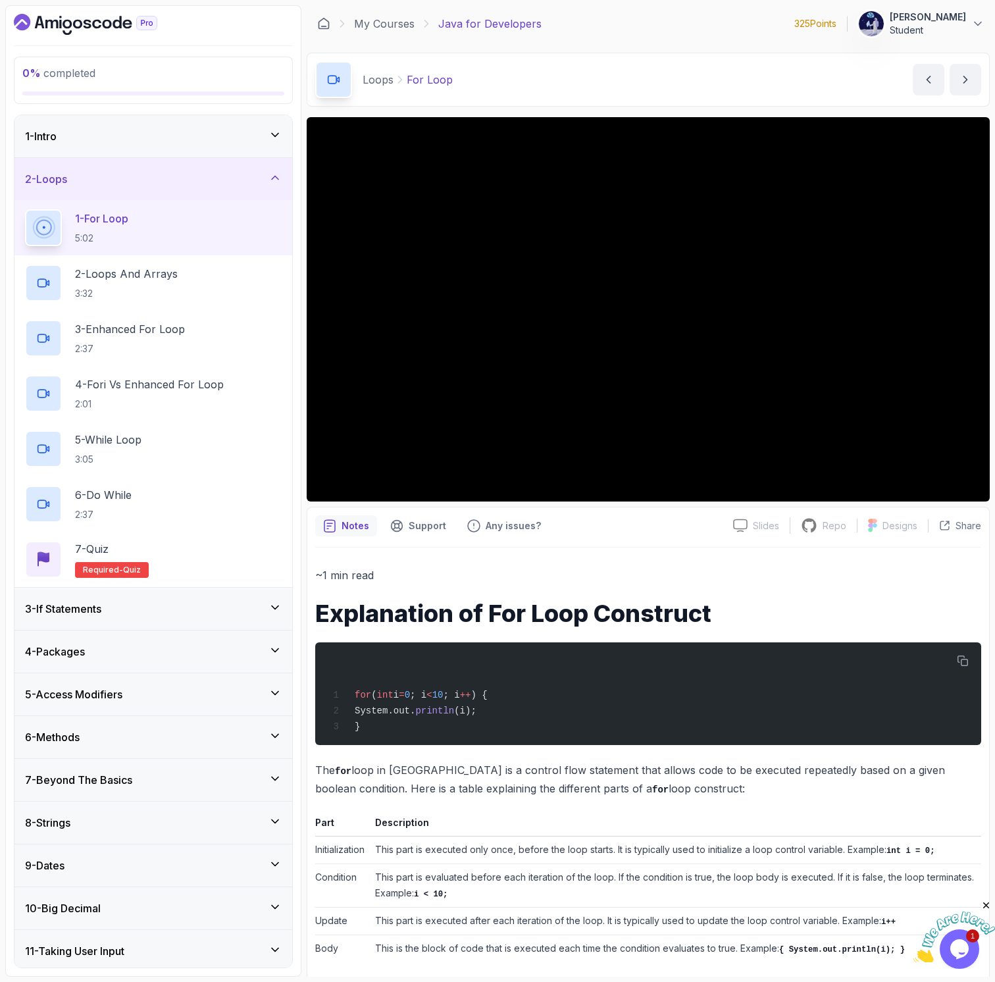
click at [644, 390] on div at bounding box center [648, 309] width 683 height 384
click at [609, 289] on div at bounding box center [648, 309] width 683 height 384
click at [613, 332] on div at bounding box center [648, 309] width 683 height 384
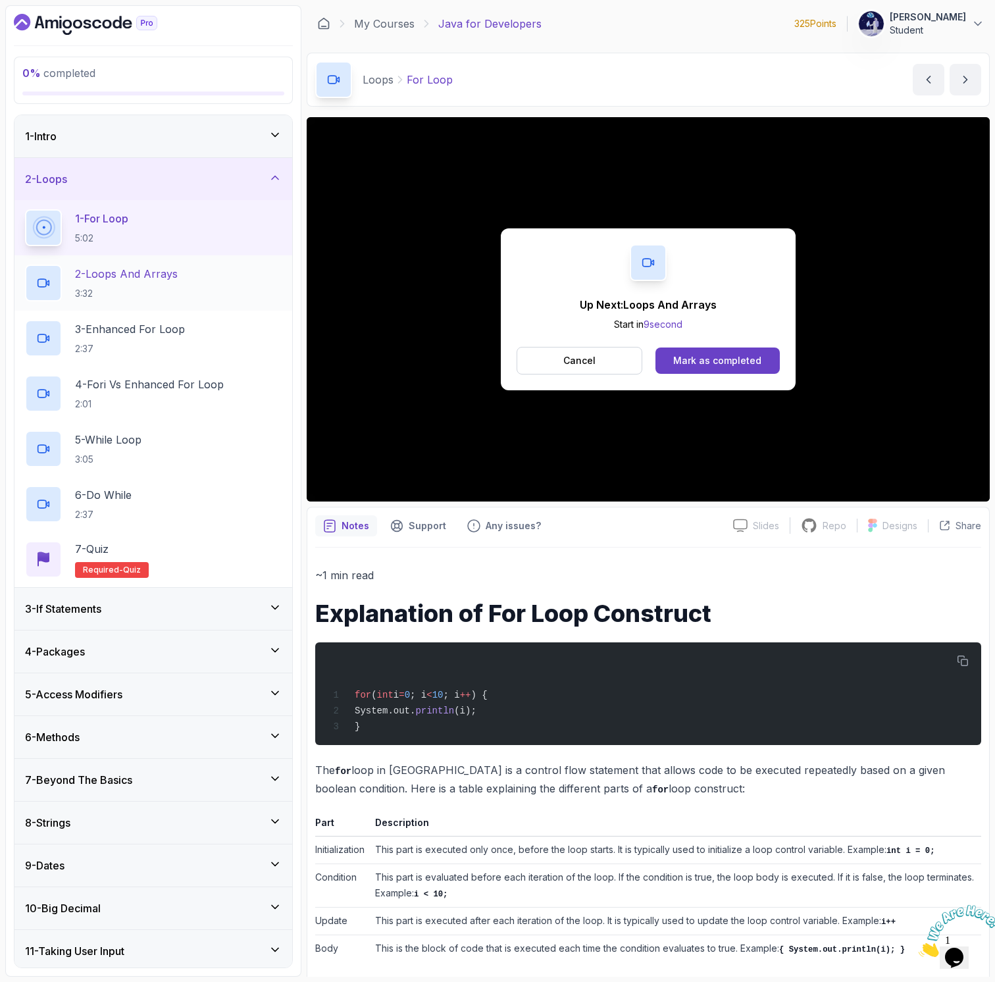
click at [188, 292] on div "2 - Loops And Arrays 3:32" at bounding box center [153, 283] width 257 height 37
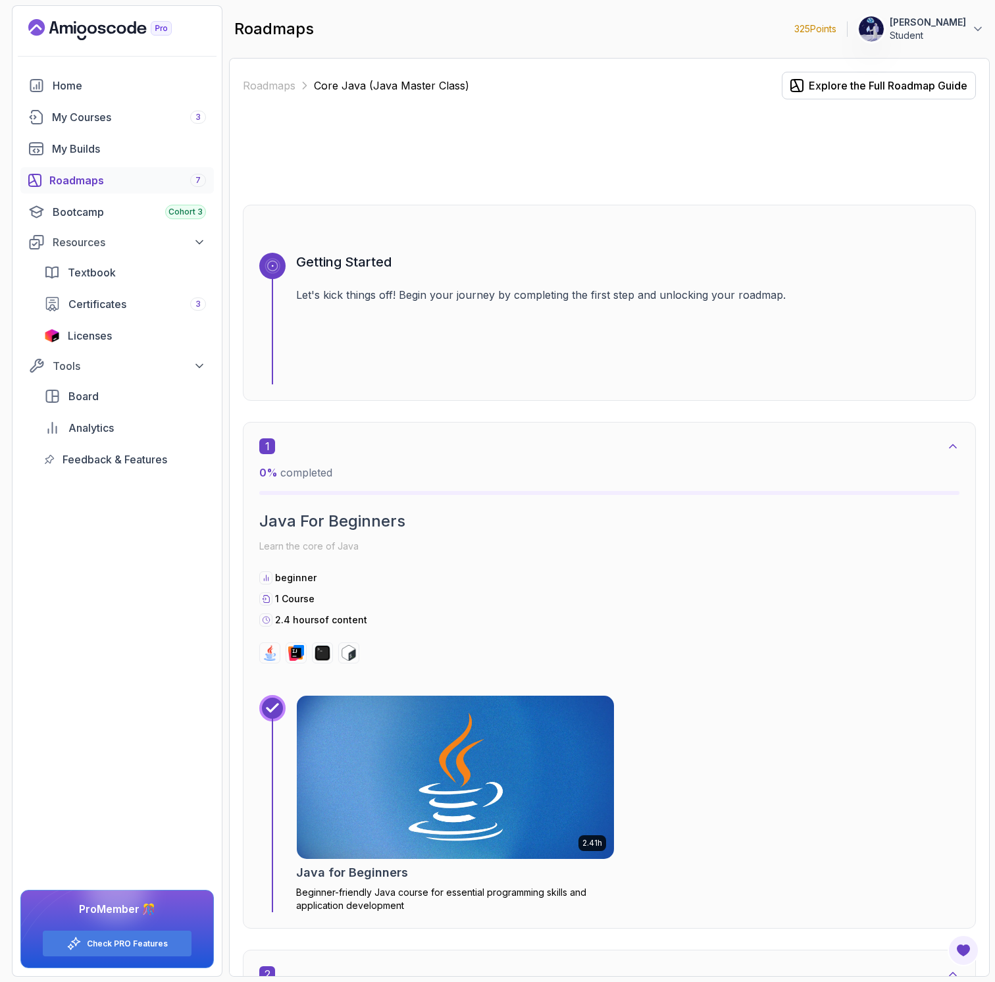
scroll to position [1298, 0]
